Goal: Transaction & Acquisition: Purchase product/service

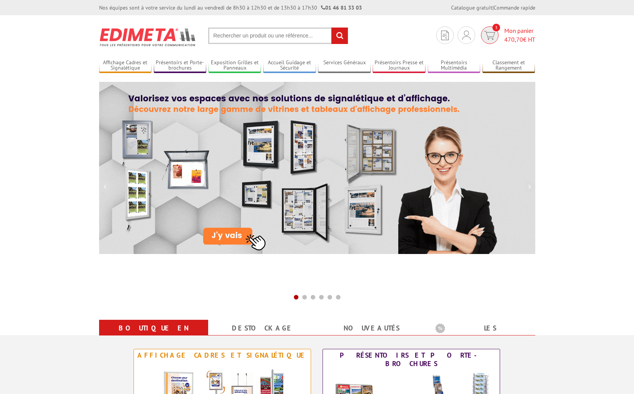
click at [511, 30] on span "Mon panier 470,70 € HT" at bounding box center [519, 35] width 31 height 18
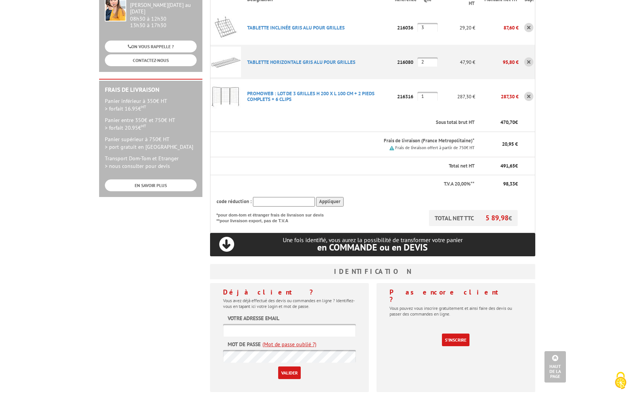
scroll to position [230, 0]
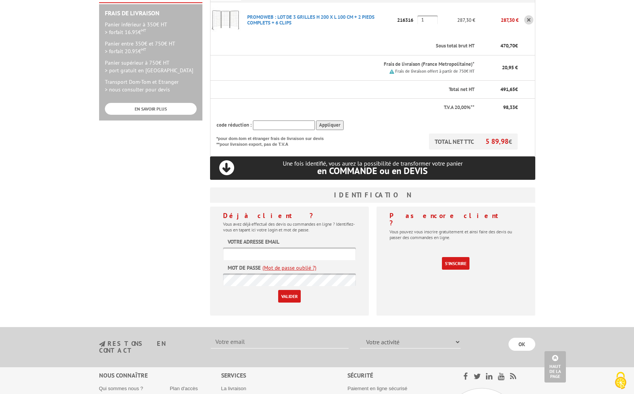
type input "[PERSON_NAME][EMAIL_ADDRESS][DOMAIN_NAME]"
click at [285, 290] on input "Valider" at bounding box center [289, 296] width 23 height 13
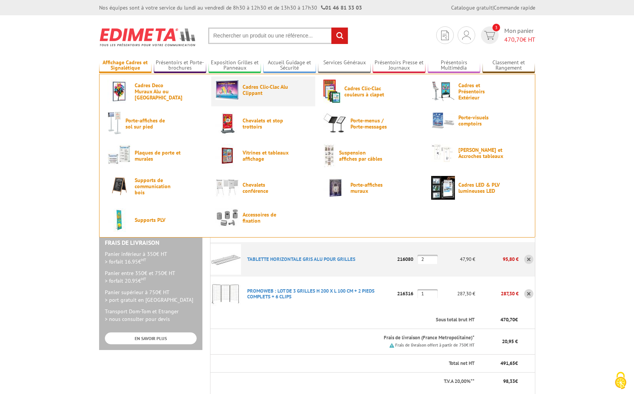
click at [263, 88] on span "Cadres Clic-Clac Alu Clippant" at bounding box center [266, 90] width 46 height 12
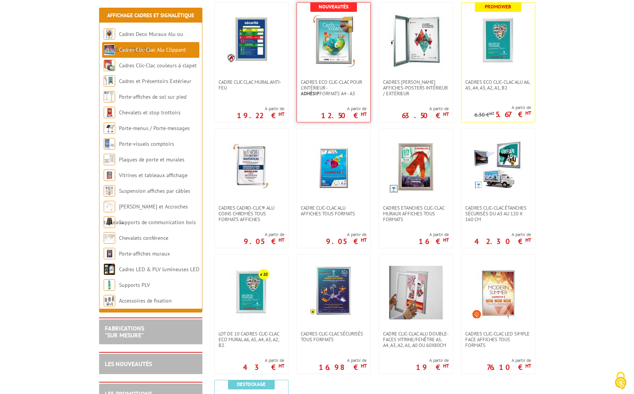
scroll to position [230, 0]
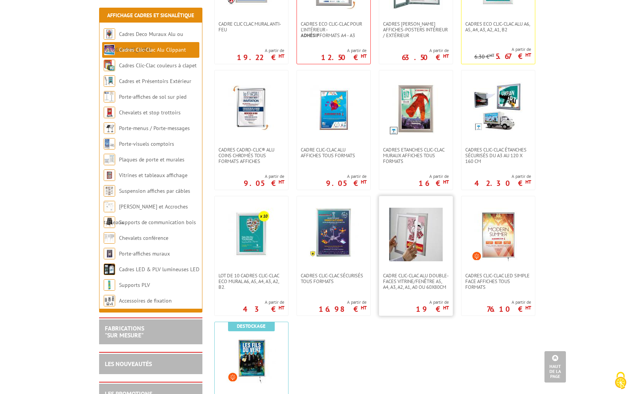
click at [421, 232] on img at bounding box center [416, 235] width 54 height 54
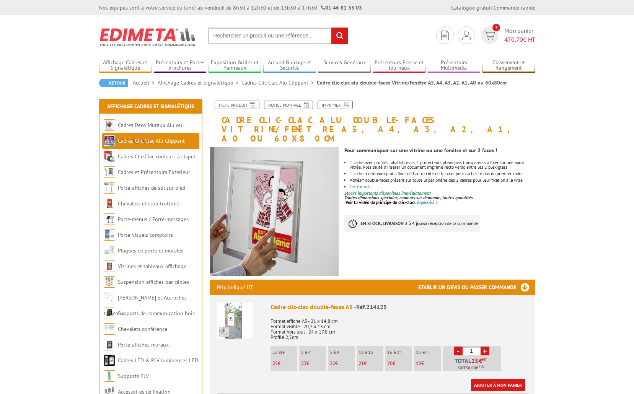
click at [261, 193] on img at bounding box center [274, 211] width 129 height 129
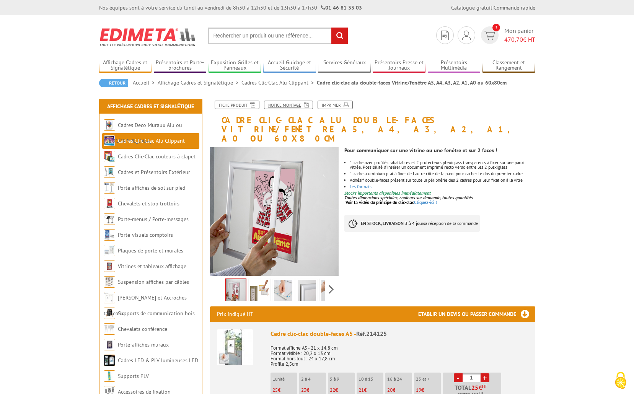
click at [288, 106] on link "Notice Montage" at bounding box center [288, 105] width 49 height 8
click at [264, 283] on img at bounding box center [259, 292] width 18 height 24
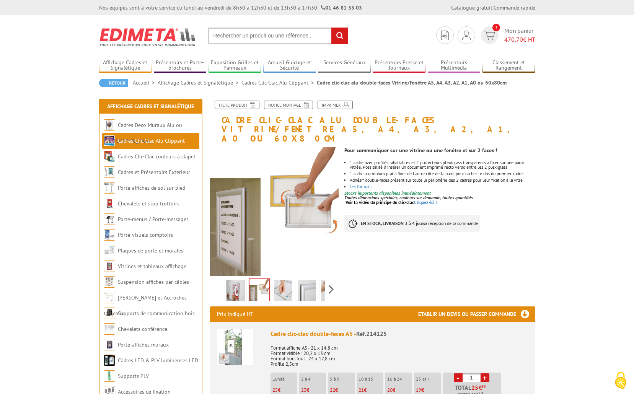
click at [287, 283] on img at bounding box center [283, 292] width 18 height 24
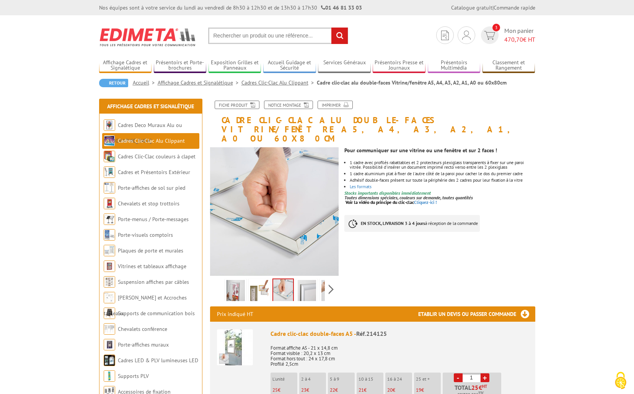
click at [305, 283] on img at bounding box center [307, 292] width 18 height 24
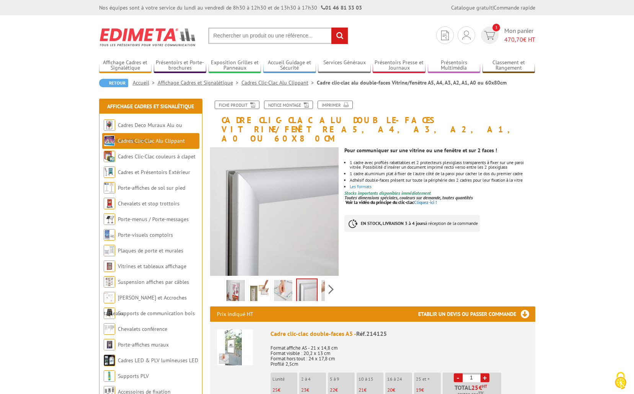
click at [324, 282] on img at bounding box center [330, 292] width 18 height 24
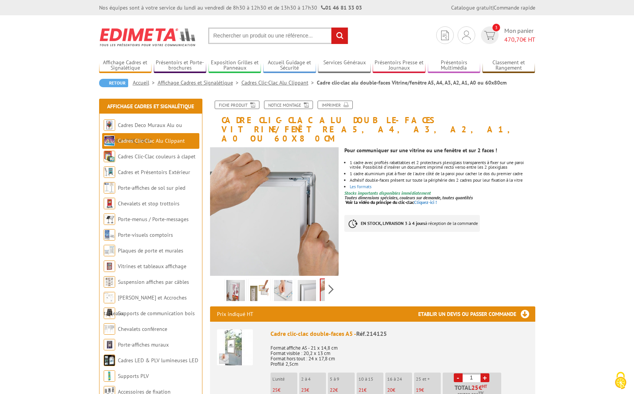
click at [218, 279] on div "Previous Next" at bounding box center [274, 289] width 129 height 27
click at [237, 282] on img at bounding box center [236, 292] width 18 height 24
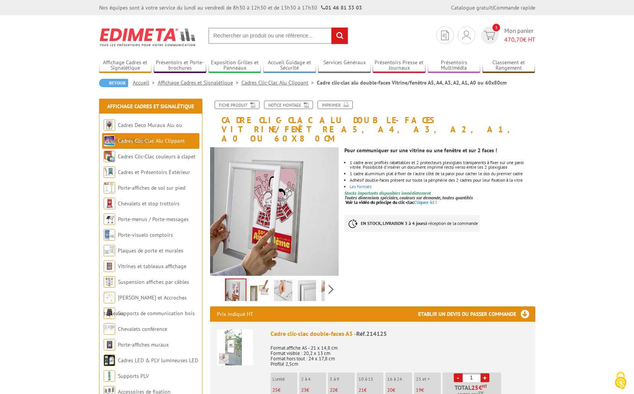
click at [250, 282] on img at bounding box center [259, 292] width 18 height 24
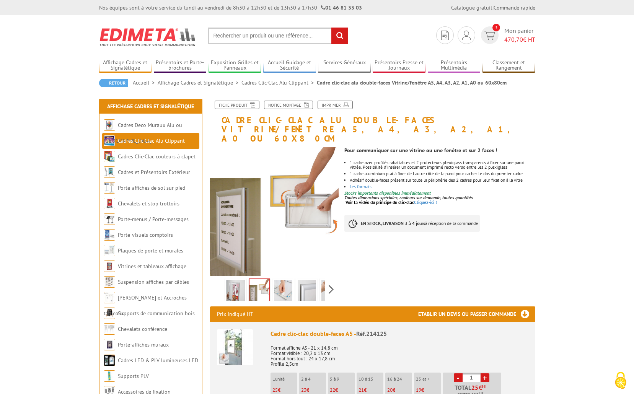
click at [280, 283] on img at bounding box center [283, 292] width 18 height 24
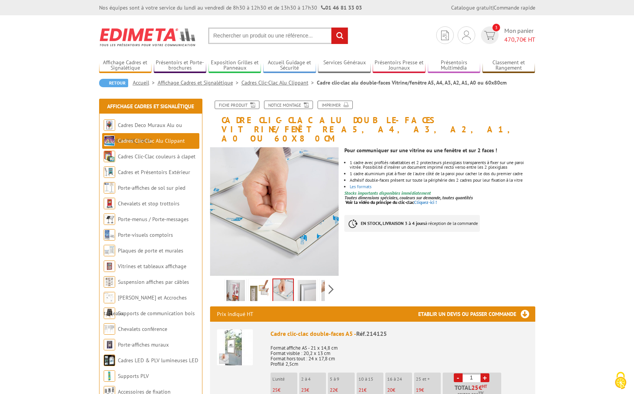
click at [306, 282] on img at bounding box center [307, 292] width 18 height 24
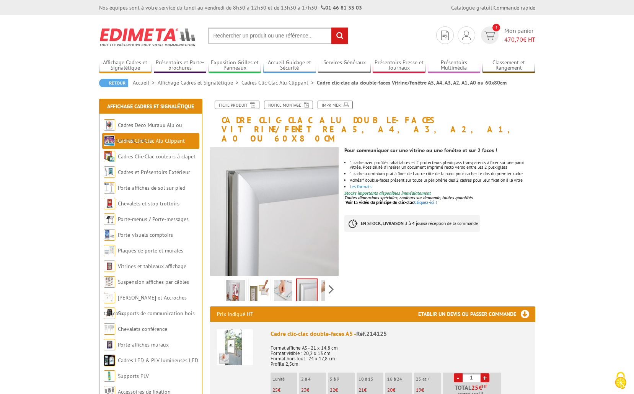
click at [330, 280] on div "Previous Next" at bounding box center [274, 289] width 129 height 27
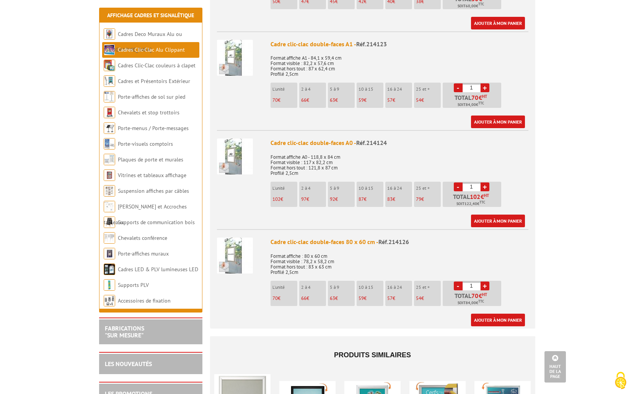
scroll to position [727, 0]
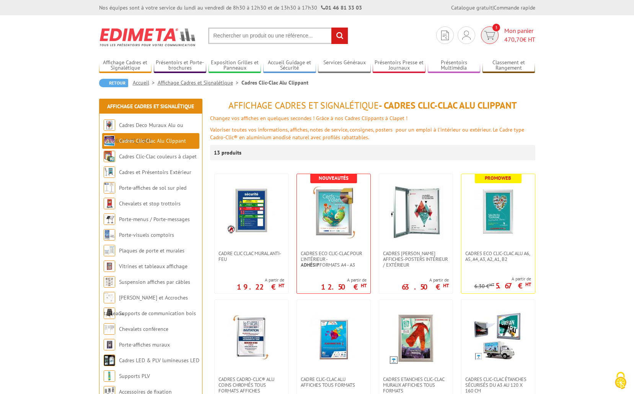
click at [515, 30] on span "Mon panier 470,70 € HT" at bounding box center [519, 35] width 31 height 18
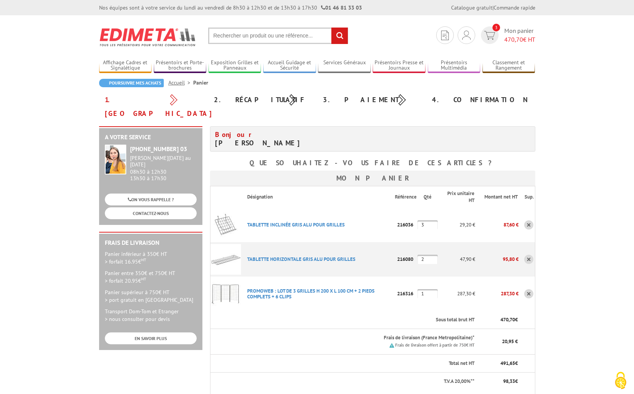
click at [232, 280] on img at bounding box center [225, 294] width 31 height 31
click at [228, 248] on img at bounding box center [225, 259] width 31 height 31
click at [280, 222] on link "TABLETTE INCLINéE GRIS ALU POUR GRILLES" at bounding box center [296, 225] width 98 height 7
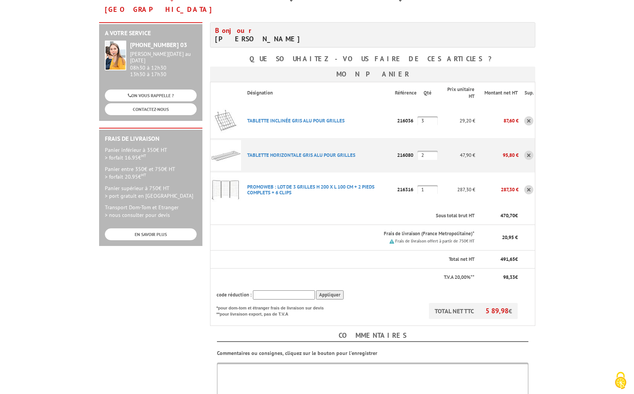
scroll to position [191, 0]
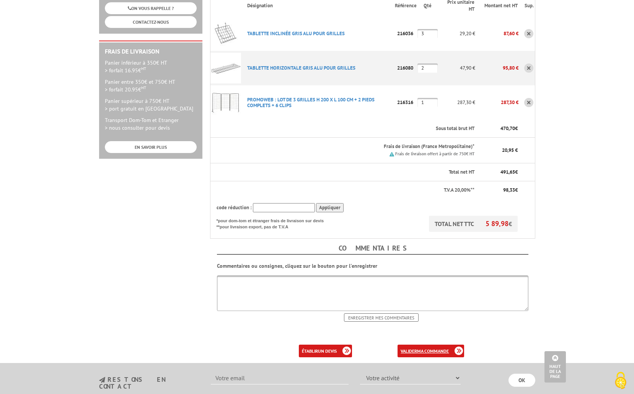
click at [423, 348] on b "ma commande" at bounding box center [433, 351] width 32 height 6
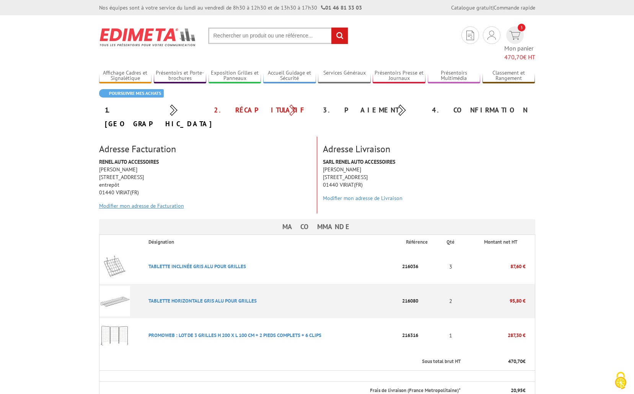
click at [152, 202] on link "Modifier mon adresse de Facturation" at bounding box center [141, 205] width 85 height 7
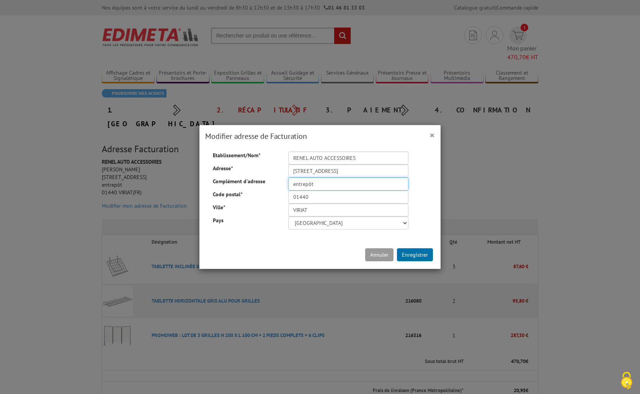
drag, startPoint x: 320, startPoint y: 183, endPoint x: 283, endPoint y: 183, distance: 37.1
click at [283, 183] on div "entrepôt" at bounding box center [348, 184] width 132 height 13
type input "ZA LES BAISSES"
click at [411, 254] on button "Enregistrer" at bounding box center [415, 254] width 36 height 13
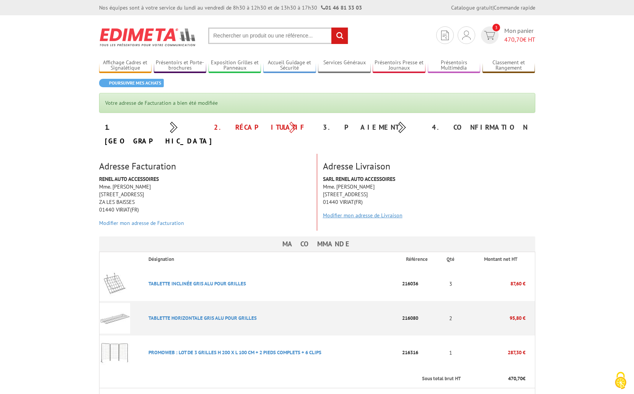
click at [356, 212] on link "Modifier mon adresse de Livraison" at bounding box center [363, 215] width 80 height 7
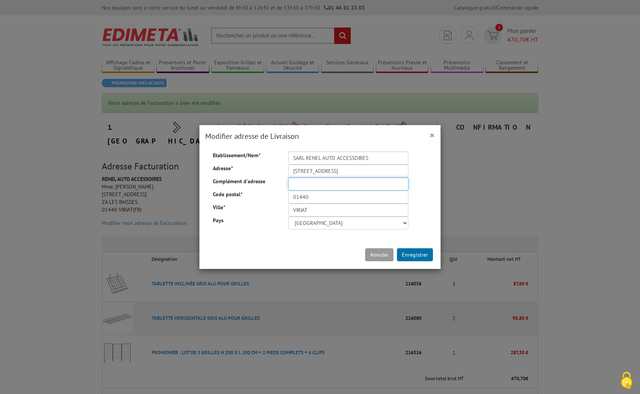
click at [303, 187] on input "Complément d'adresse" at bounding box center [348, 184] width 120 height 13
type input "ZA LES BAISSES"
click at [413, 251] on button "Enregistrer" at bounding box center [415, 254] width 36 height 13
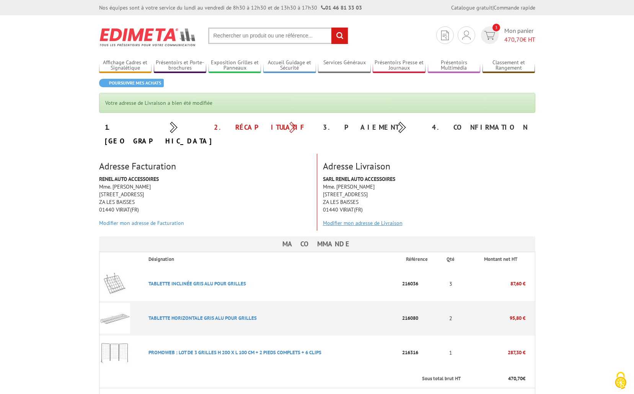
click at [372, 220] on link "Modifier mon adresse de Livraison" at bounding box center [363, 223] width 80 height 7
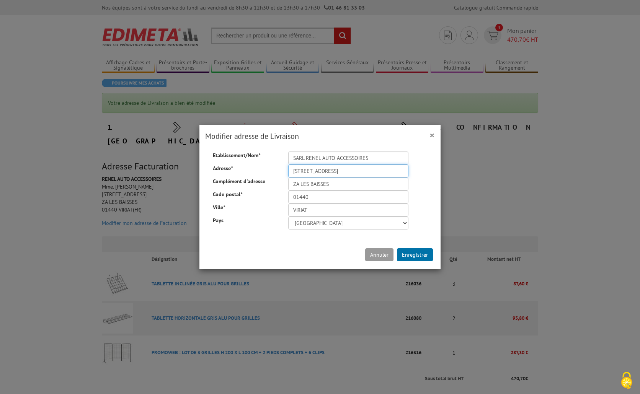
drag, startPoint x: 342, startPoint y: 170, endPoint x: 300, endPoint y: 168, distance: 42.9
click at [300, 168] on input "[STREET_ADDRESS]" at bounding box center [348, 171] width 120 height 13
type input "[STREET_ADDRESS]"
click at [423, 169] on div "Etablissement/Nom * SARL RENEL AUTO ACCESSOIRES Adresse * 129 RUE DE L'INDUSTRI…" at bounding box center [319, 191] width 237 height 78
click at [414, 254] on button "Enregistrer" at bounding box center [415, 254] width 36 height 13
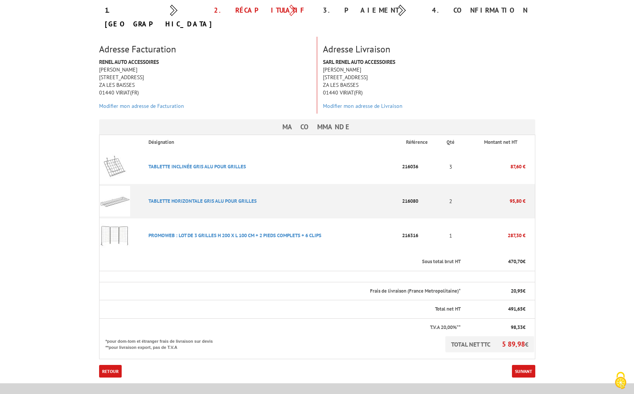
scroll to position [191, 0]
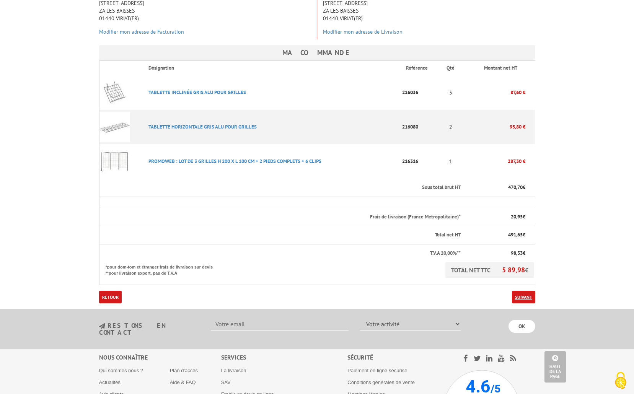
click at [525, 291] on link "Suivant" at bounding box center [523, 297] width 23 height 13
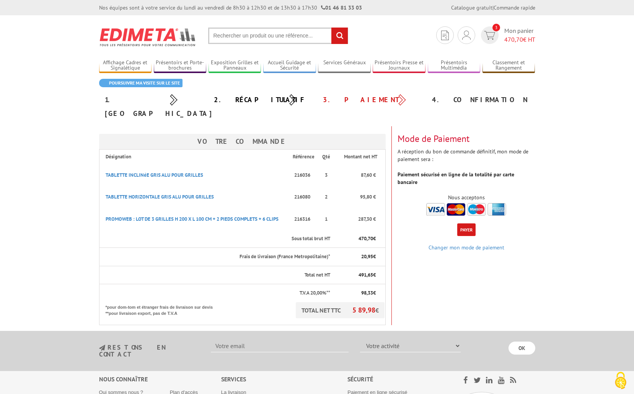
click at [465, 223] on button "Payer" at bounding box center [466, 229] width 18 height 13
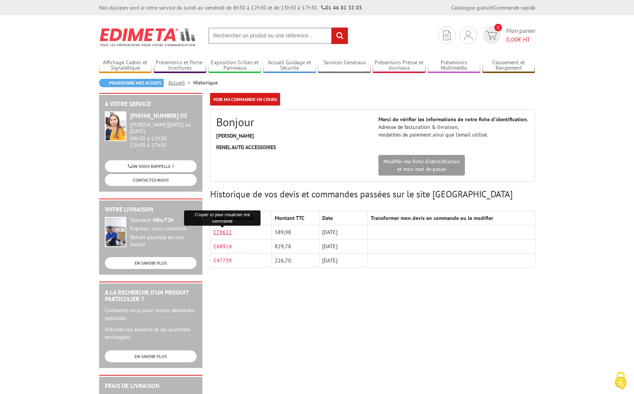
click at [220, 230] on link "C79612" at bounding box center [223, 232] width 18 height 7
